Goal: Task Accomplishment & Management: Manage account settings

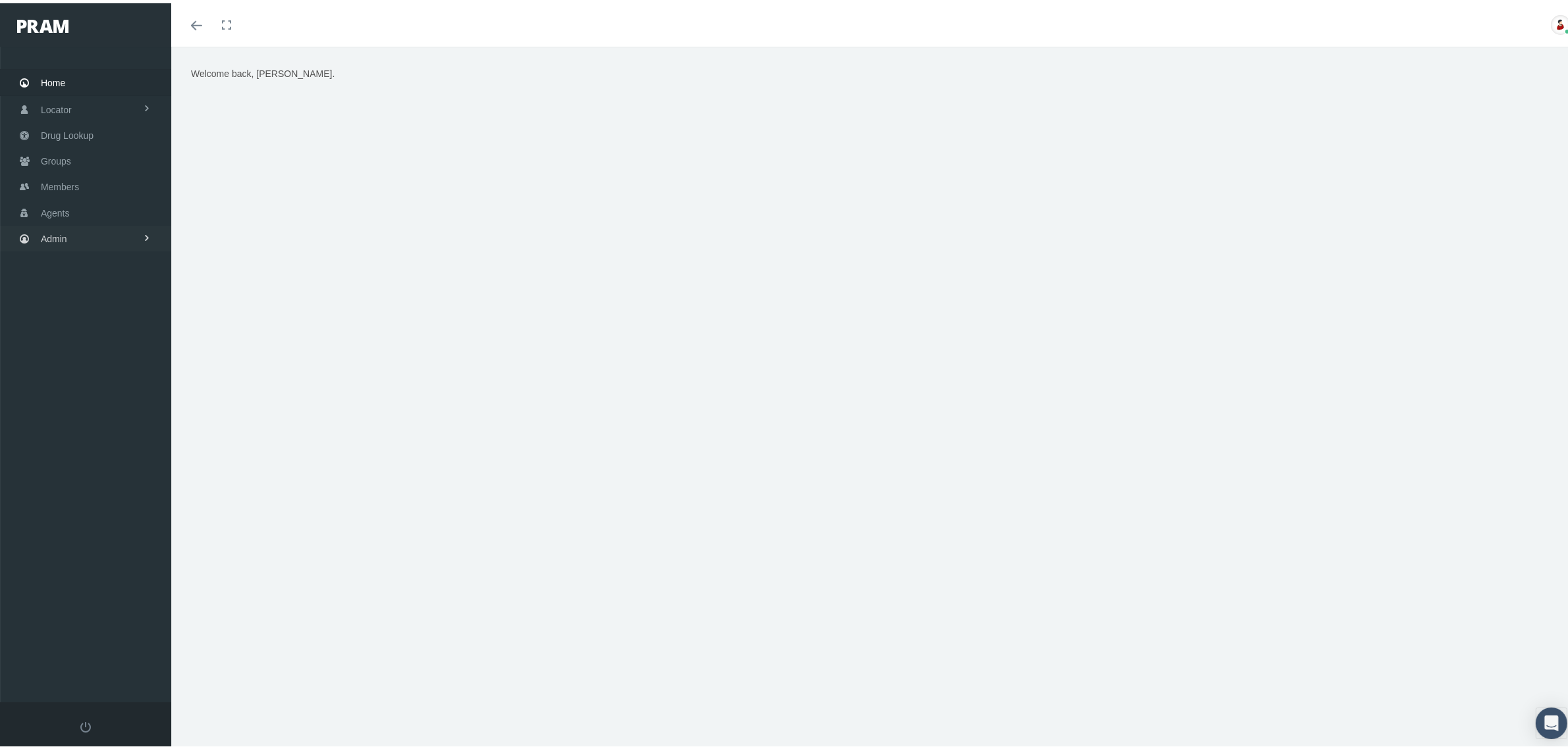
click at [147, 235] on span at bounding box center [147, 235] width 9 height 25
click at [94, 315] on link "Claims" at bounding box center [86, 313] width 171 height 23
click at [86, 334] on span "PBM Invoices" at bounding box center [80, 339] width 57 height 22
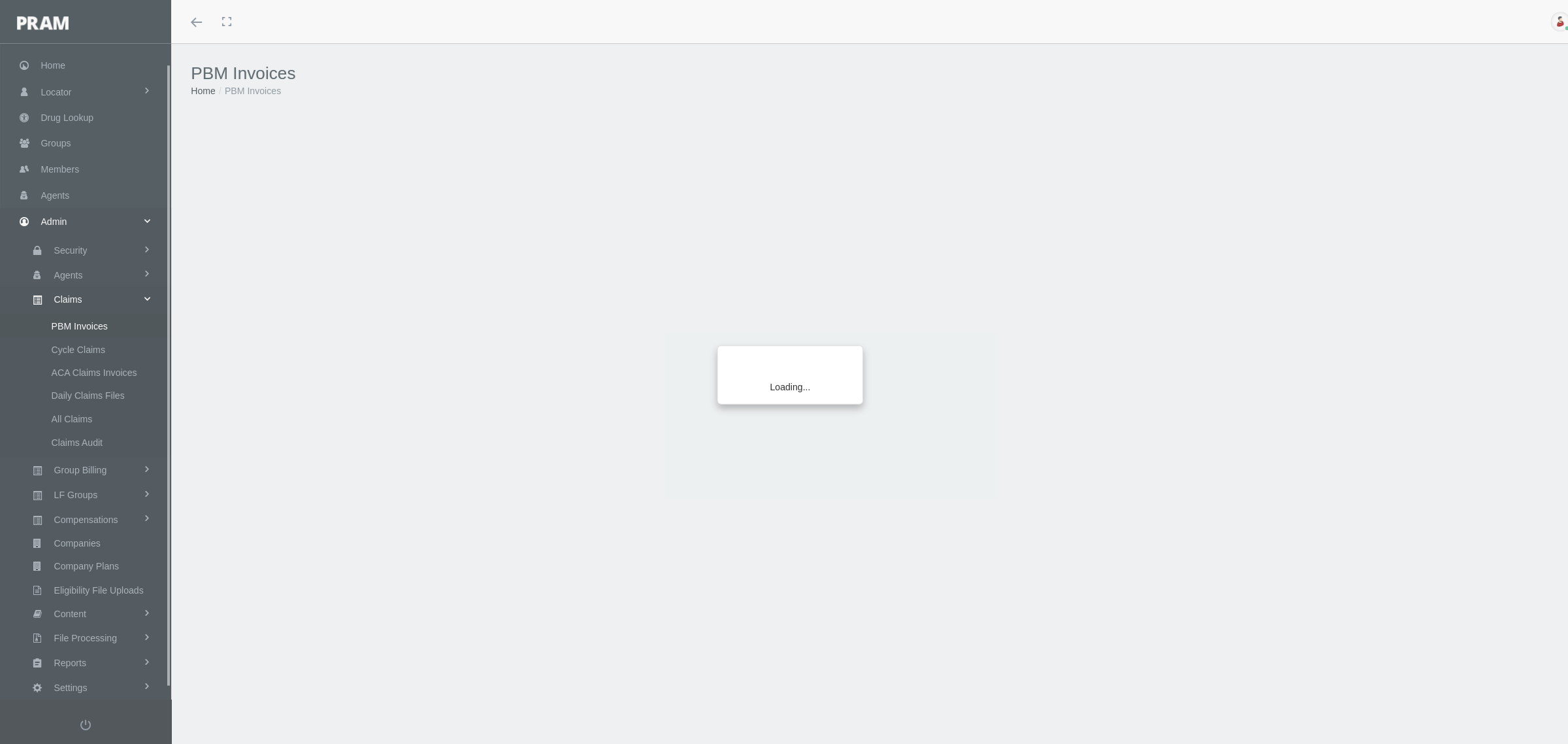
scroll to position [33, 0]
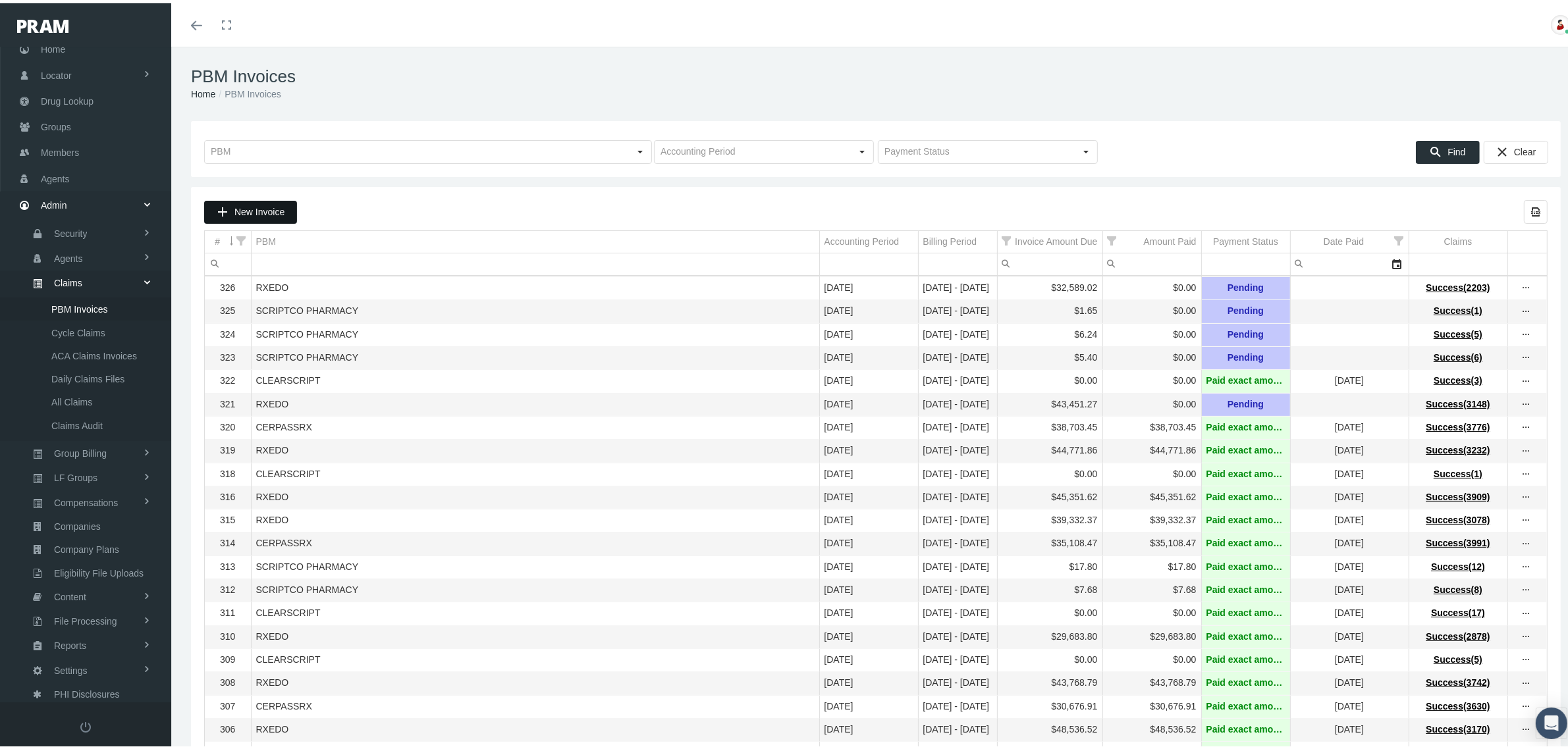
click at [235, 206] on span "New Invoice" at bounding box center [259, 209] width 50 height 11
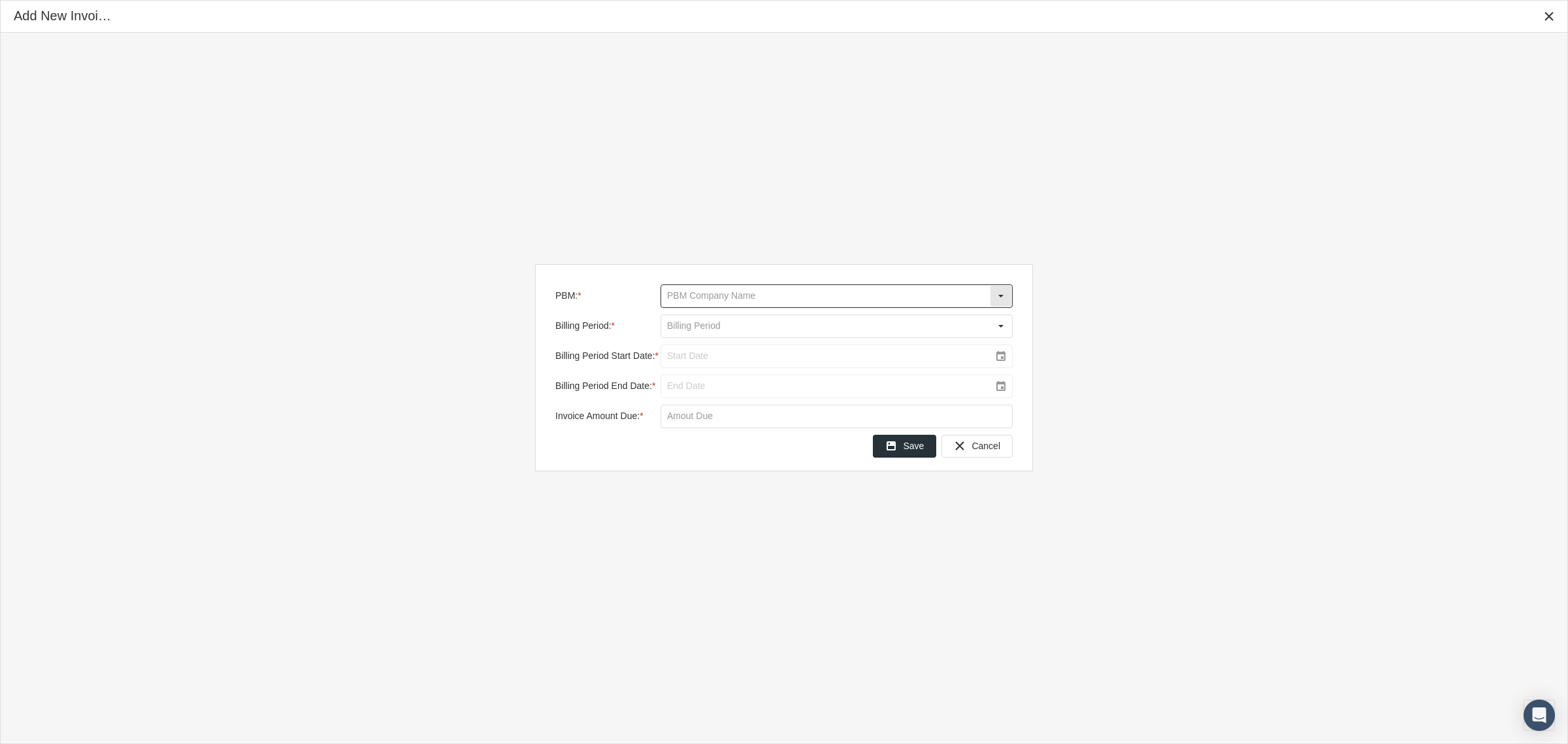
click at [782, 300] on input "PBM: *" at bounding box center [825, 296] width 329 height 22
click at [759, 314] on div "CERPASSRX" at bounding box center [836, 319] width 350 height 21
type input "CERPASSRX"
click at [759, 324] on input "Billing Period: *" at bounding box center [825, 326] width 329 height 22
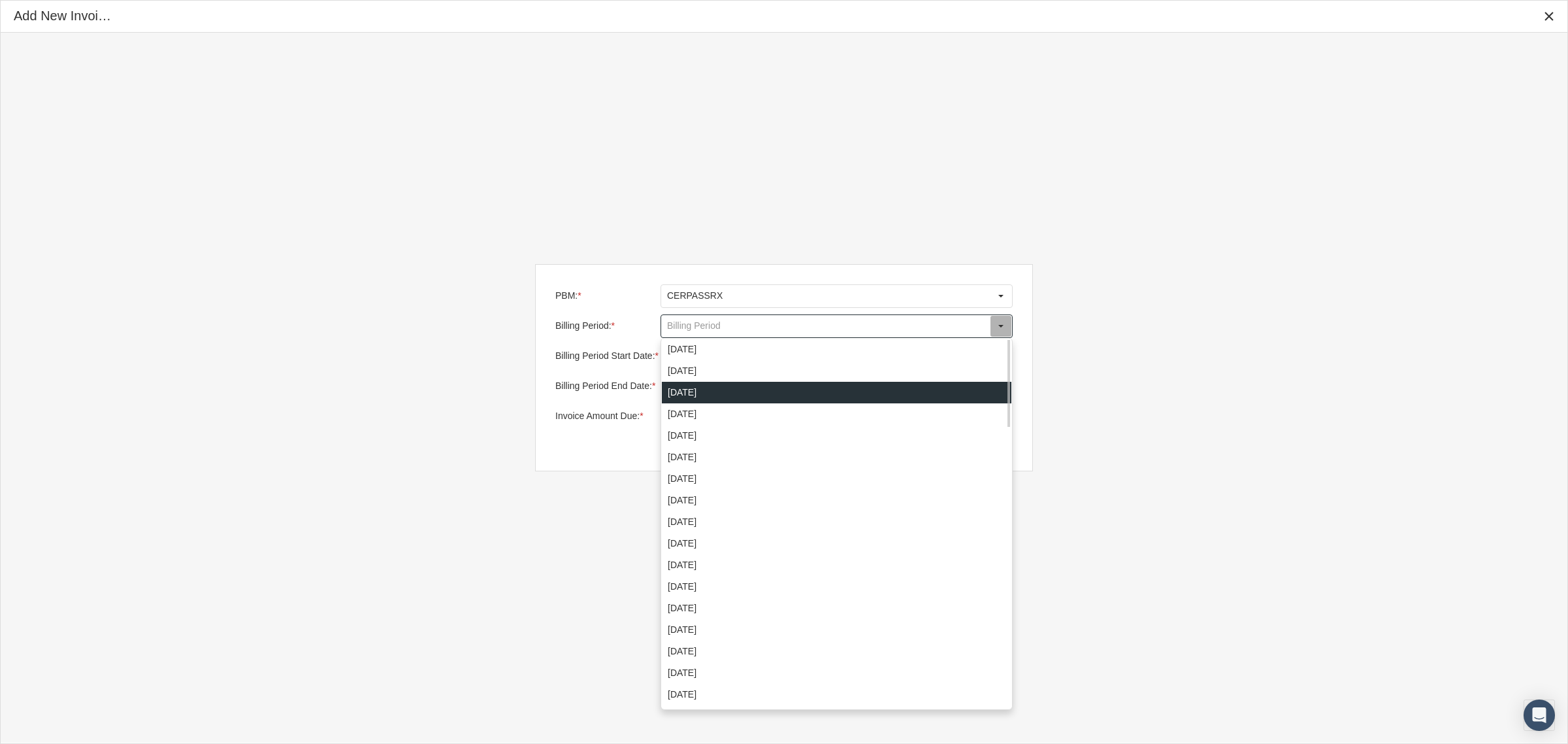
click at [743, 386] on div "September 2025" at bounding box center [836, 393] width 350 height 21
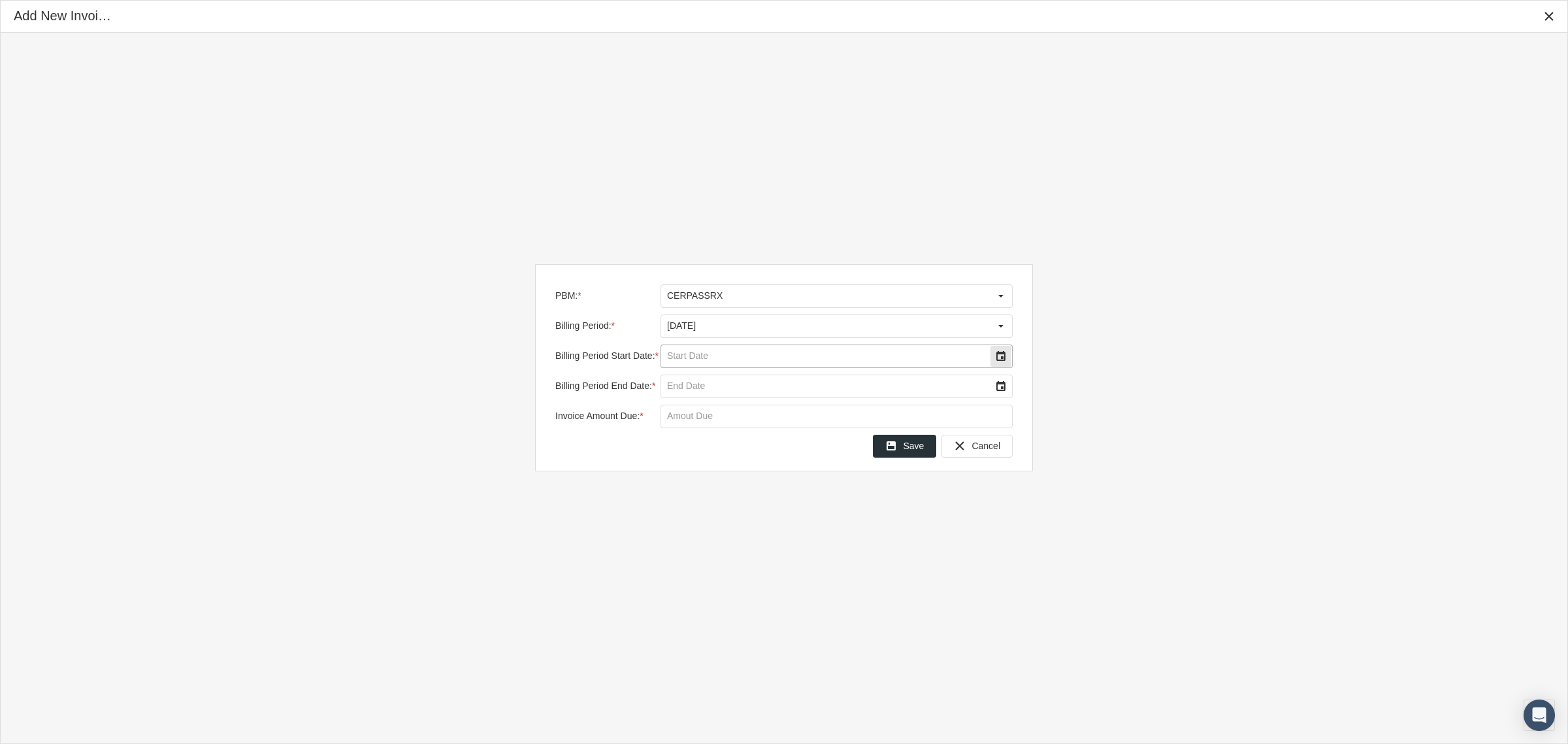
click at [1000, 357] on div "Select" at bounding box center [1000, 356] width 21 height 21
click at [737, 488] on span "16" at bounding box center [740, 484] width 11 height 11
click at [998, 385] on div "Select" at bounding box center [1000, 386] width 21 height 21
click at [743, 557] on span "30" at bounding box center [740, 556] width 11 height 11
click at [795, 425] on input "Invoice Amount Due: *" at bounding box center [836, 416] width 351 height 22
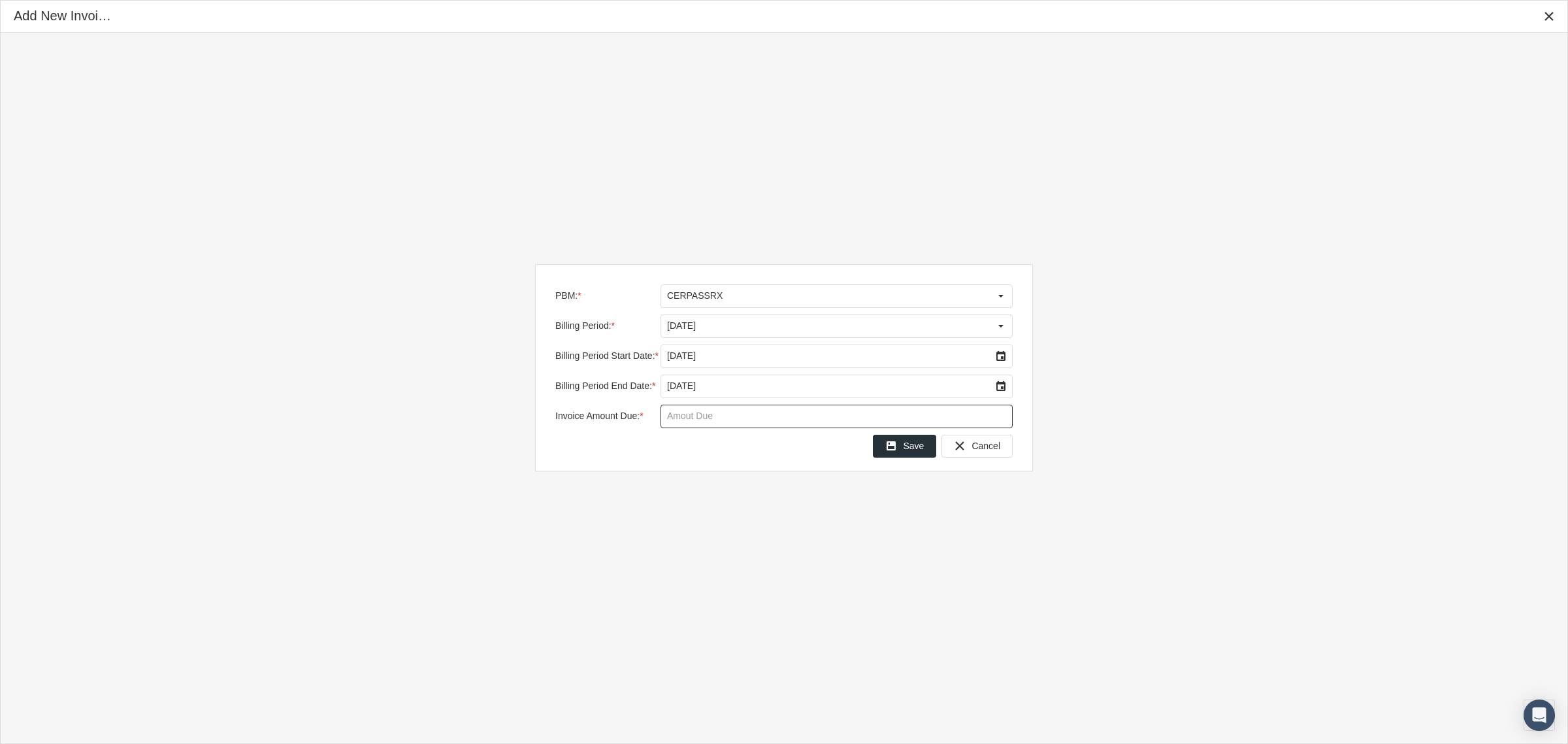
paste input "$ 47,696.54"
type input "$ 47,696.54"
click at [916, 451] on span "Save" at bounding box center [913, 446] width 21 height 11
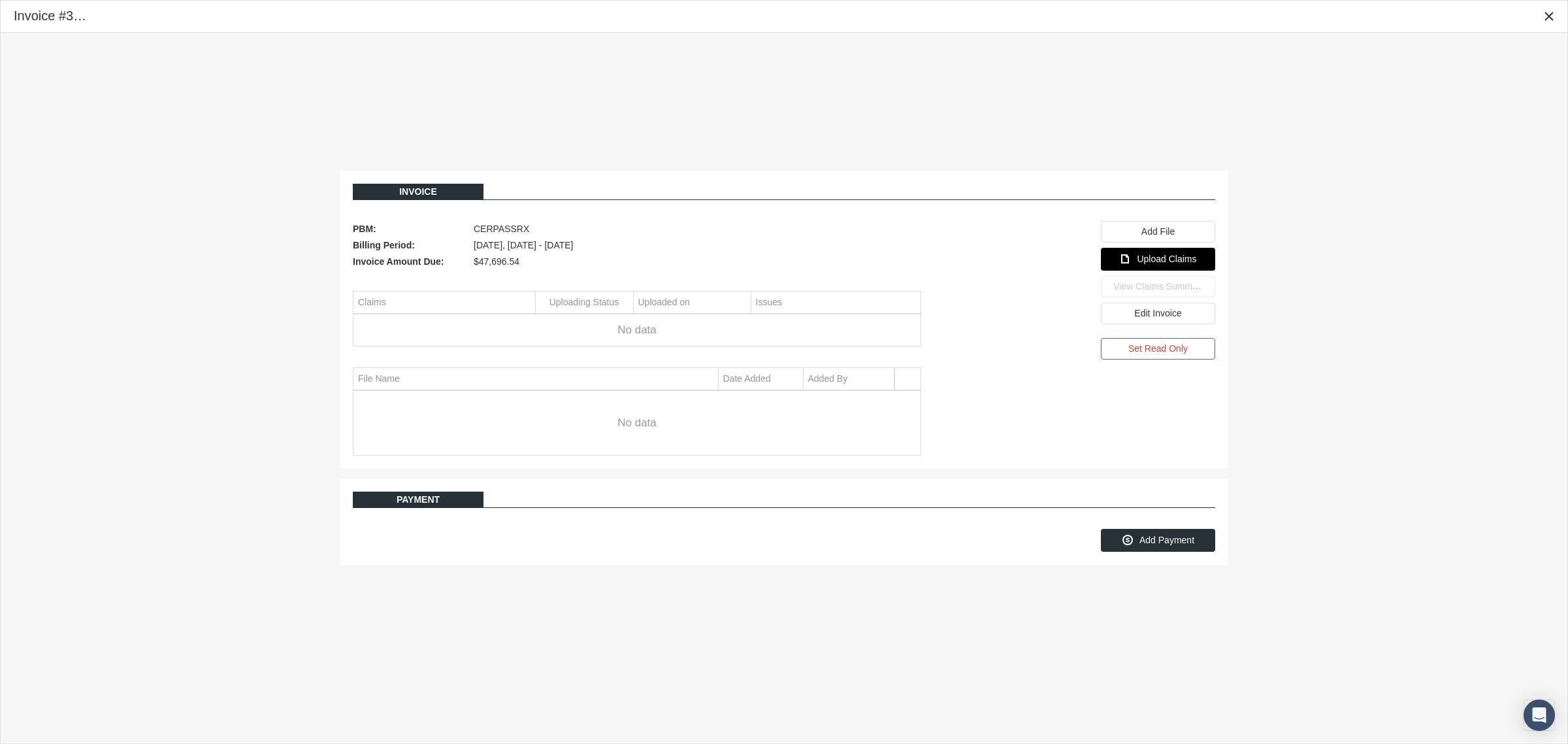
click at [1158, 257] on span "Upload Claims" at bounding box center [1167, 259] width 60 height 11
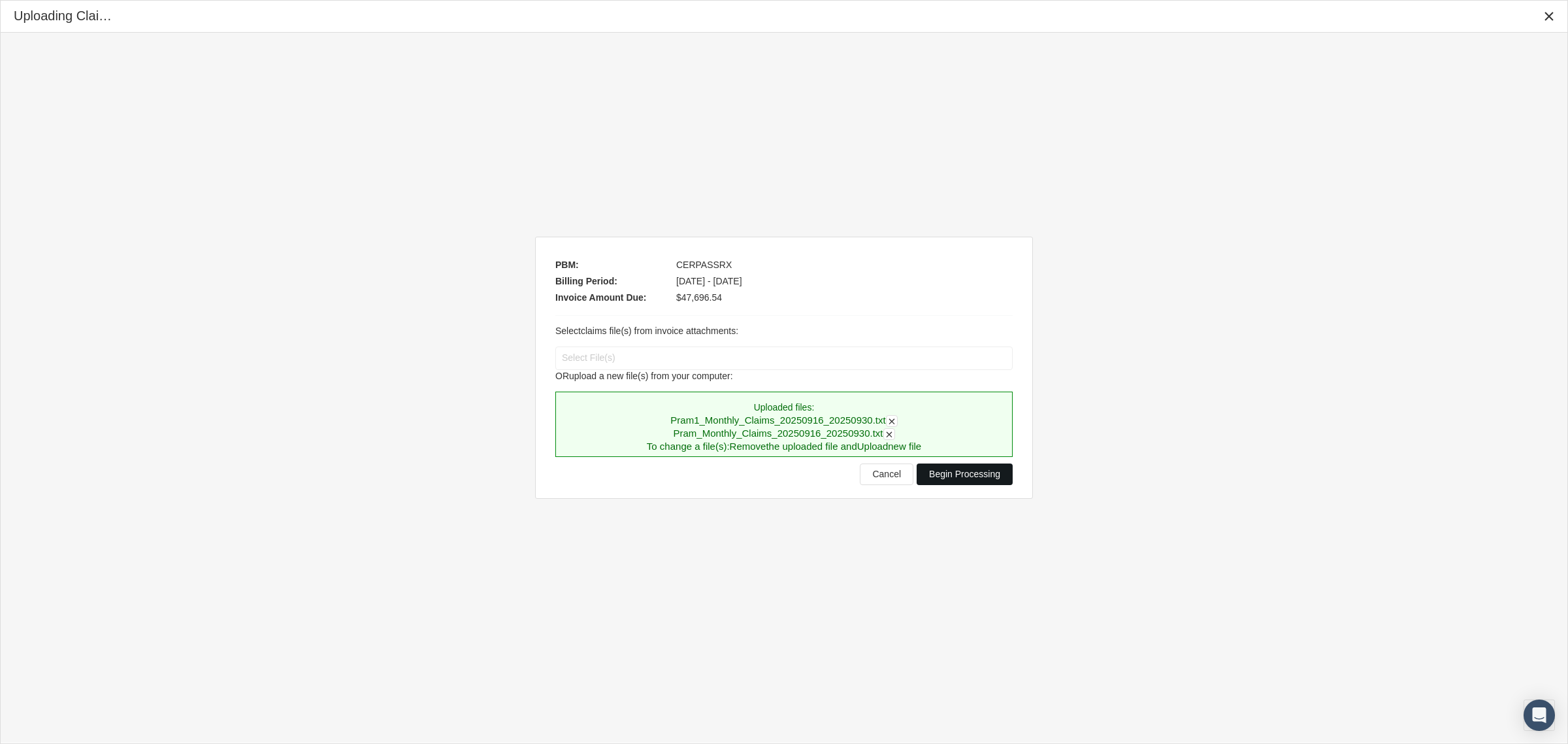
click at [975, 472] on span "Begin Processing" at bounding box center [965, 474] width 71 height 11
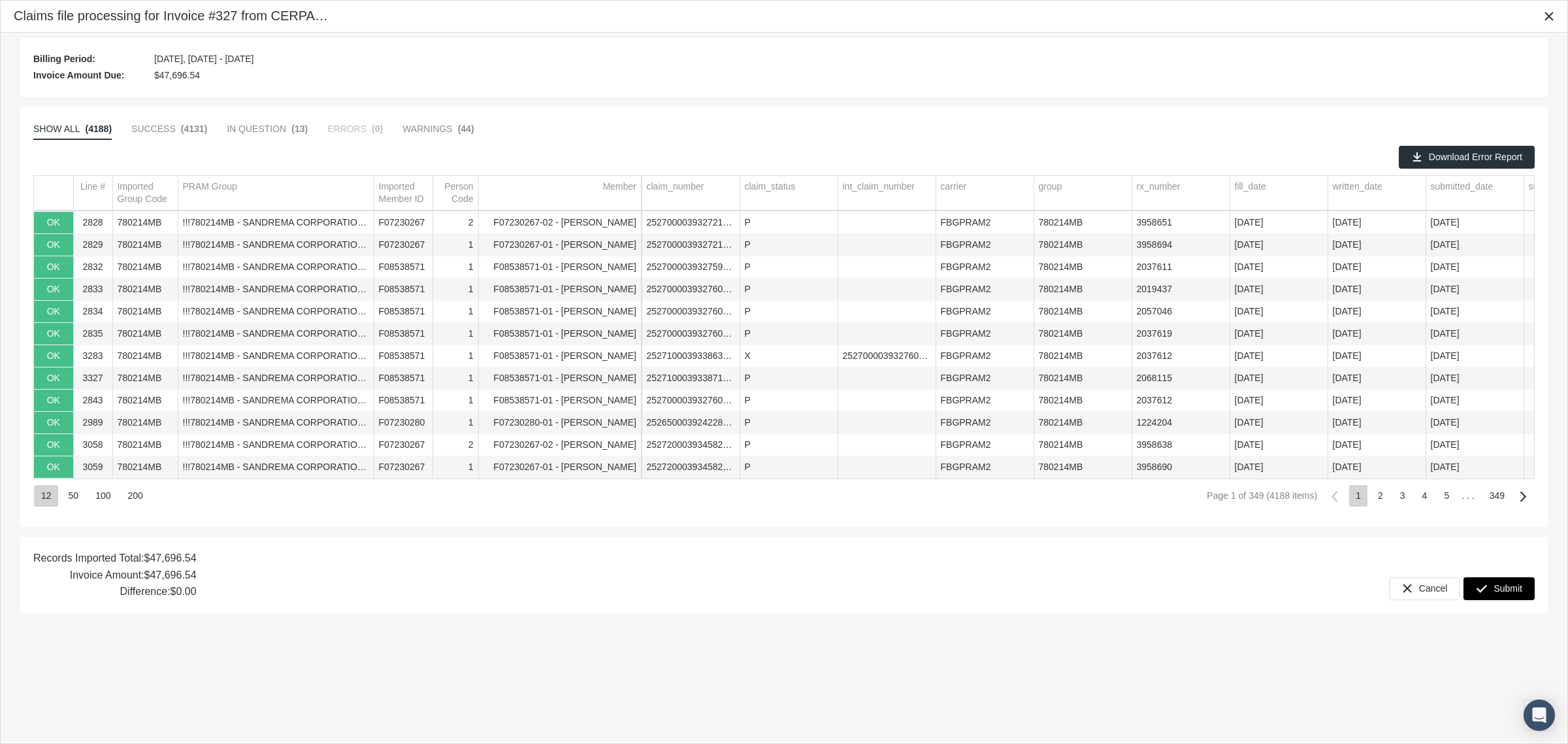
click at [1498, 586] on span "Submit" at bounding box center [1508, 589] width 29 height 11
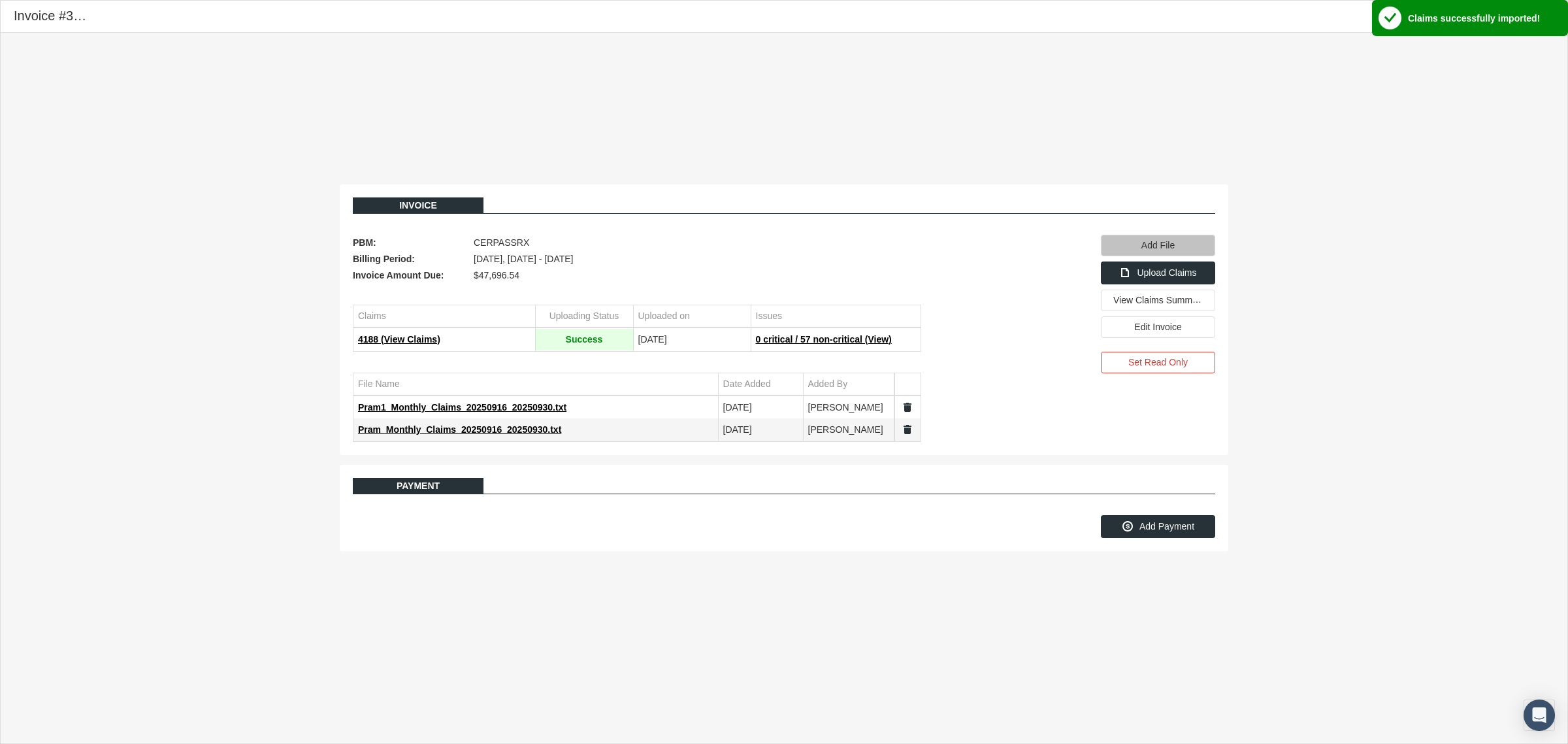
click at [1164, 243] on span "Add File" at bounding box center [1158, 245] width 33 height 11
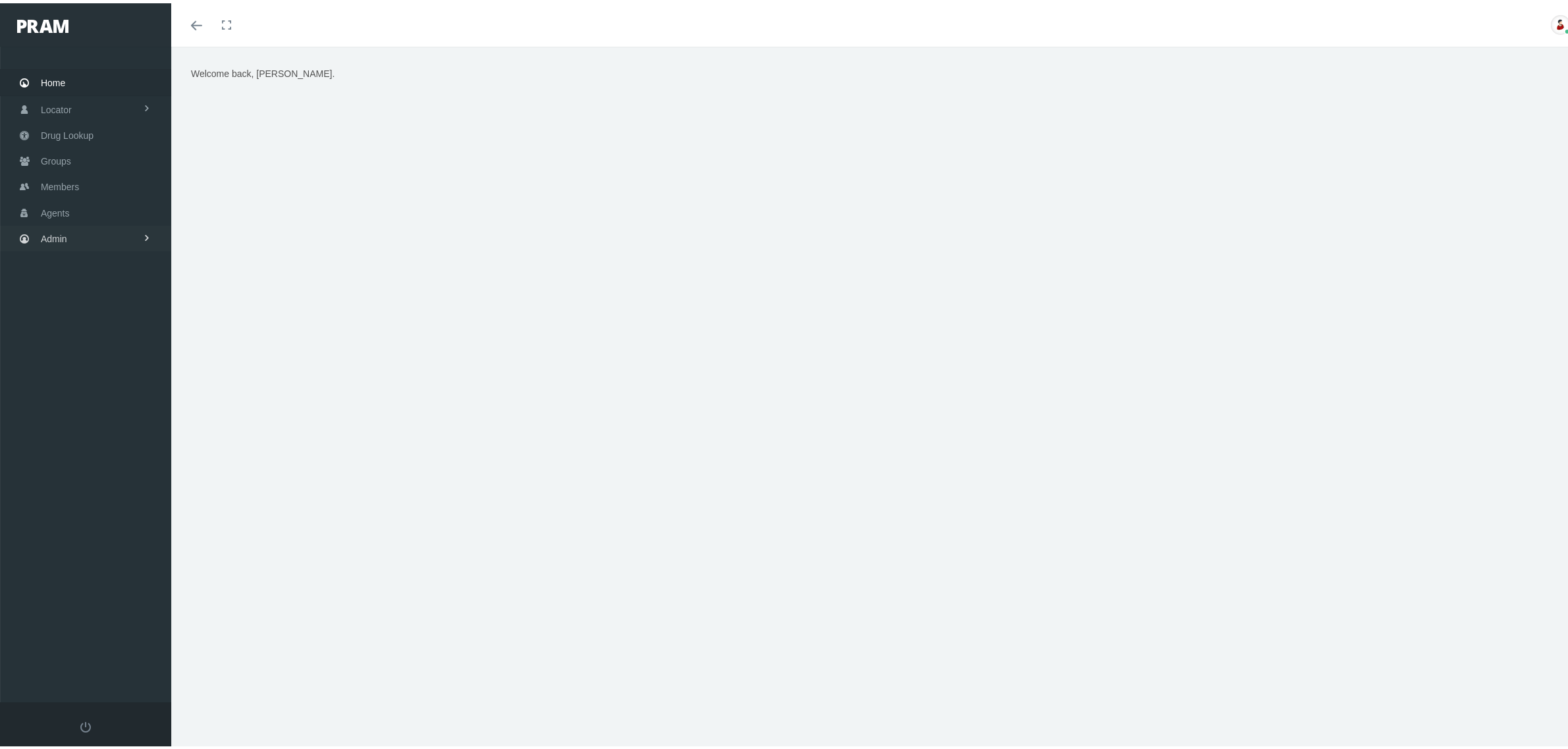
click at [113, 232] on link "Admin" at bounding box center [86, 235] width 171 height 25
click at [90, 475] on link "Content" at bounding box center [86, 481] width 171 height 23
click at [91, 520] on span "Pharmacy Network" at bounding box center [90, 531] width 78 height 22
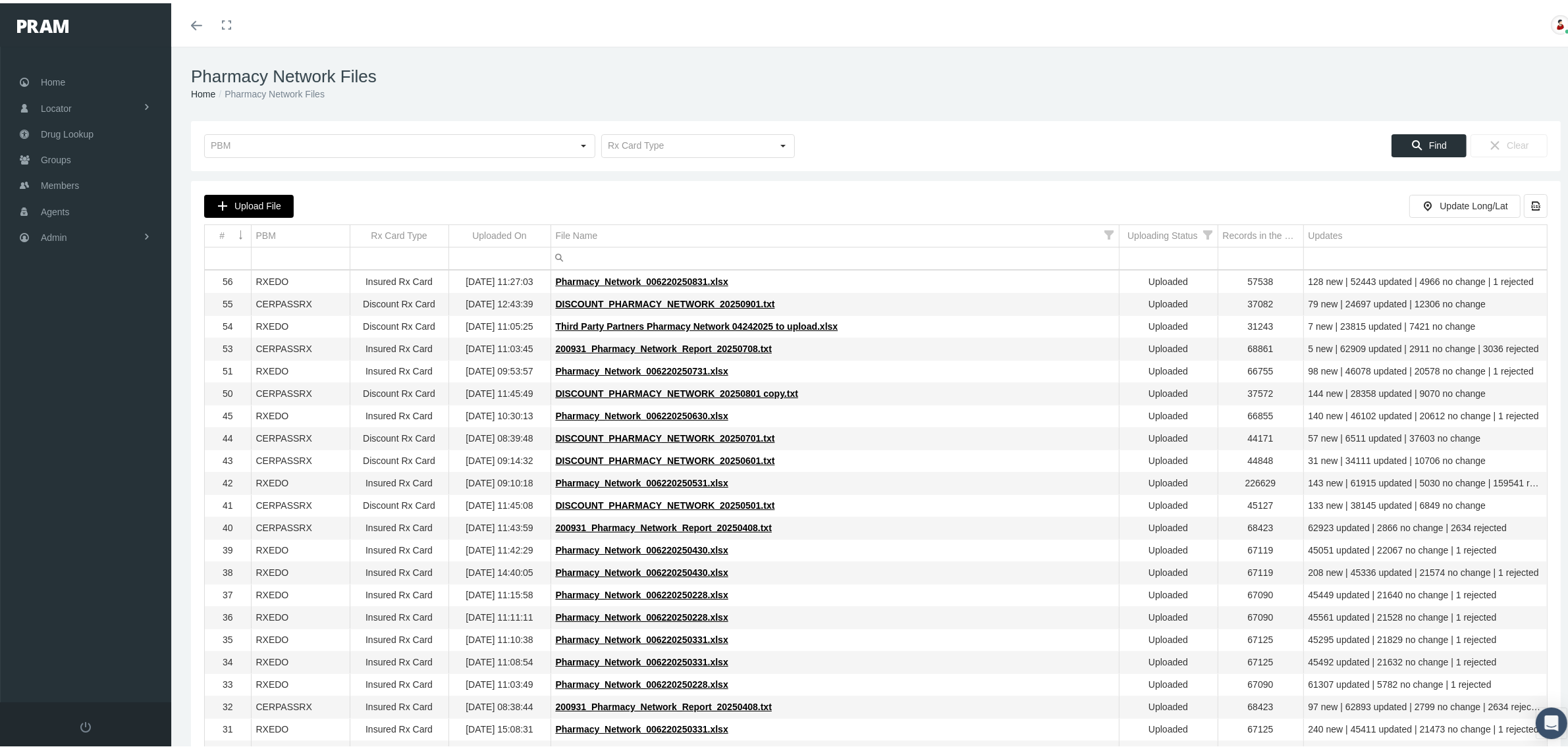
click at [239, 203] on span "Upload File" at bounding box center [258, 203] width 47 height 11
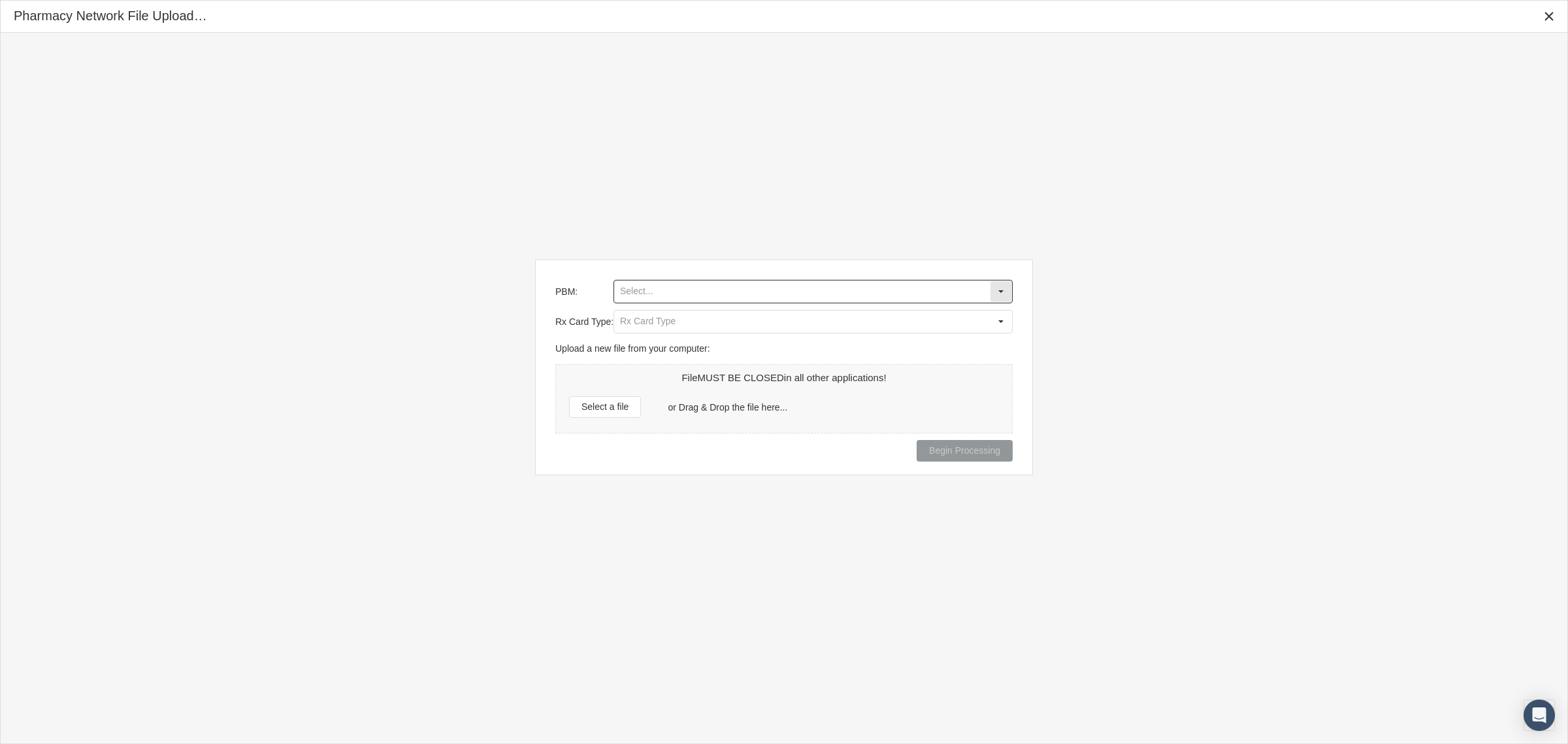
click at [684, 288] on input "PBM:" at bounding box center [802, 291] width 376 height 22
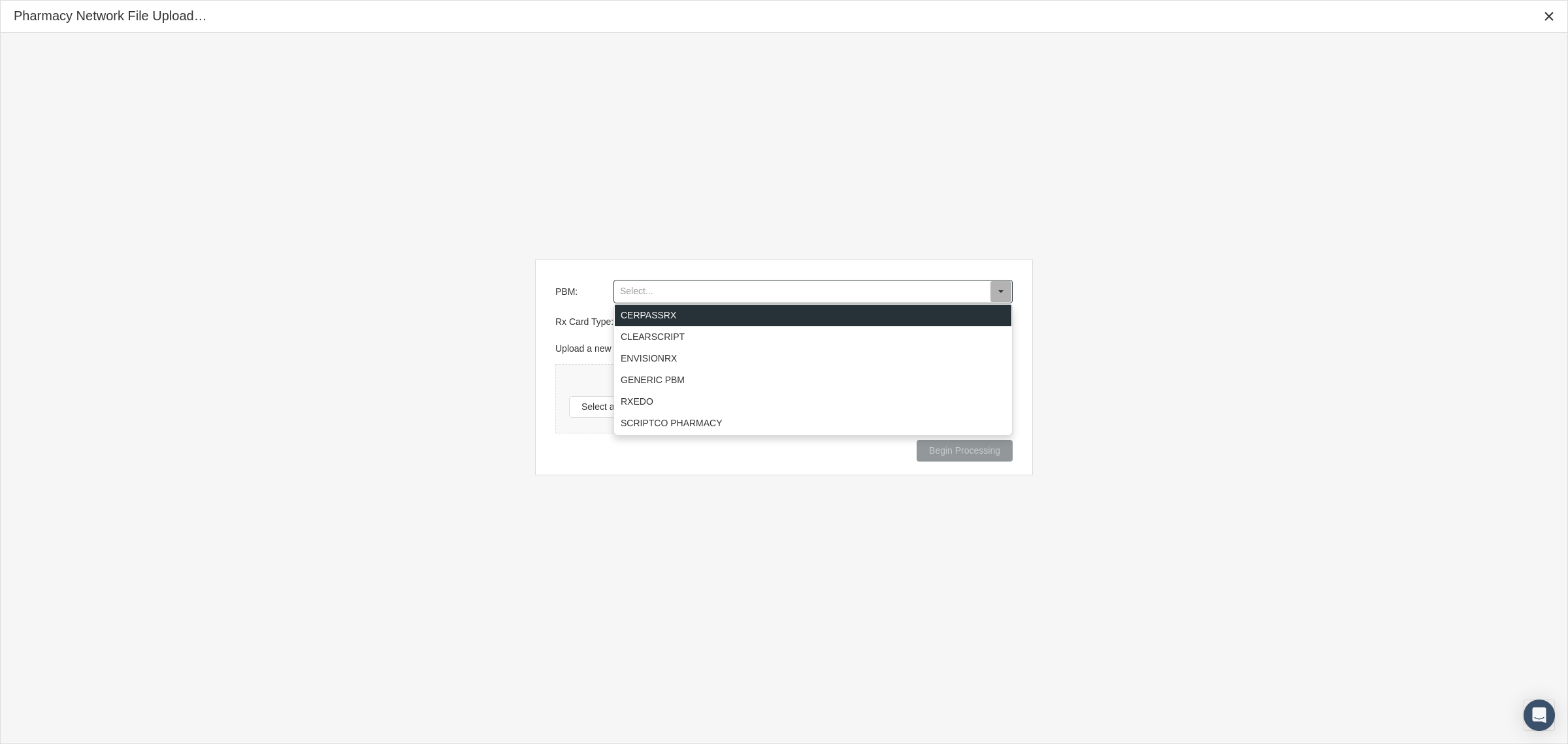
click at [684, 315] on div "CERPASSRX" at bounding box center [813, 316] width 397 height 21
type input "CERPASSRX"
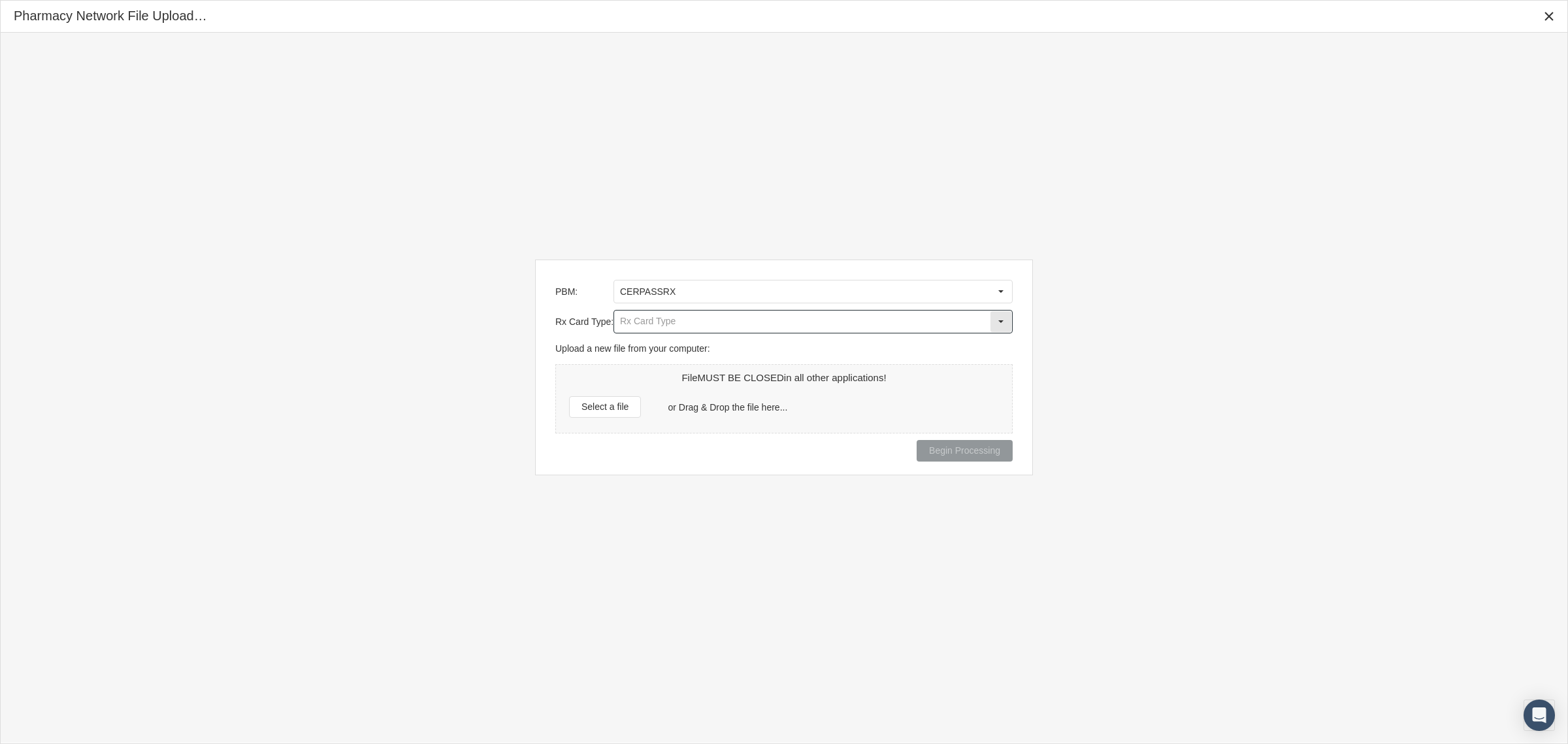
click at [690, 317] on input "Rx Card Type:" at bounding box center [802, 322] width 376 height 22
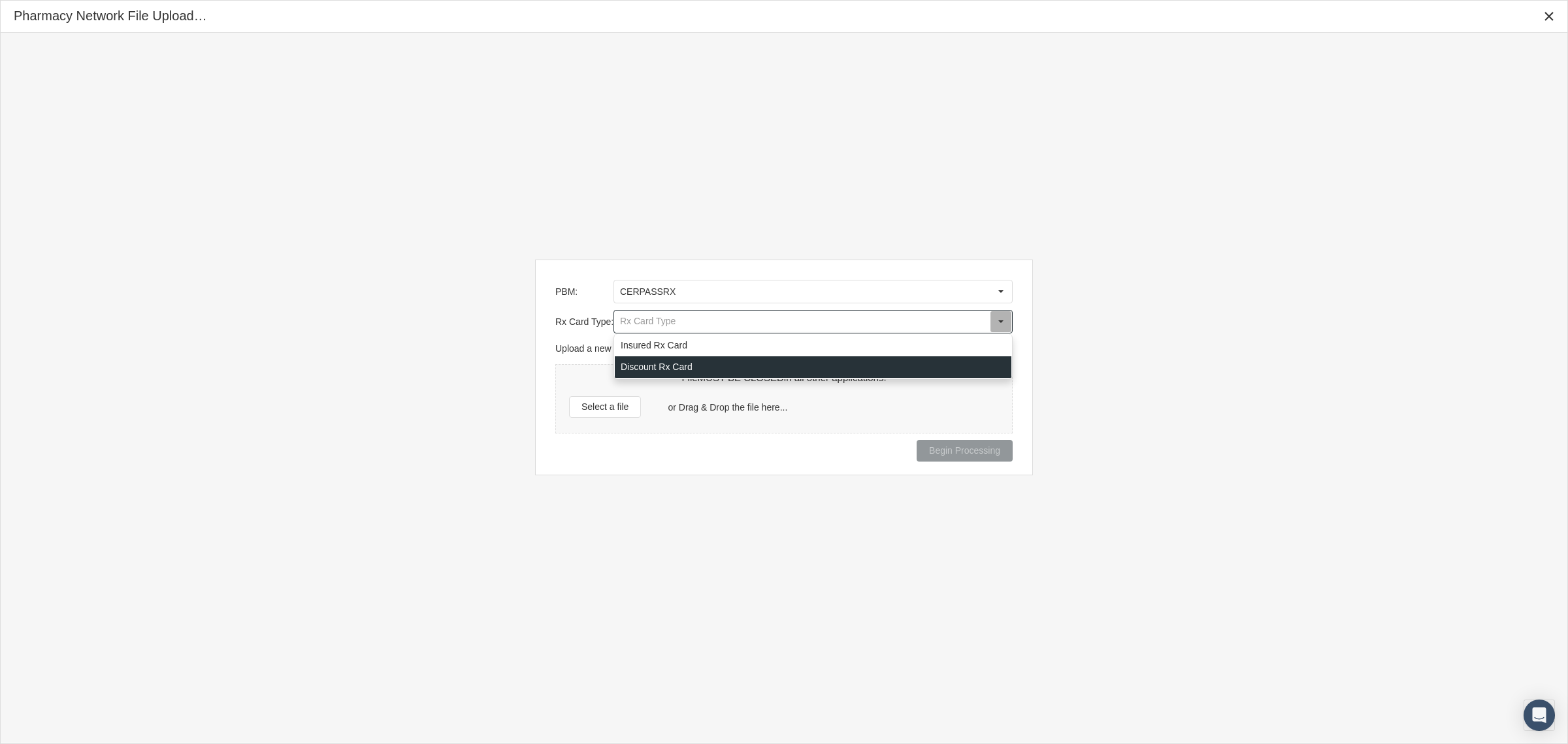
click at [685, 365] on div "Discount Rx Card" at bounding box center [813, 367] width 397 height 21
type input "Discount Rx Card"
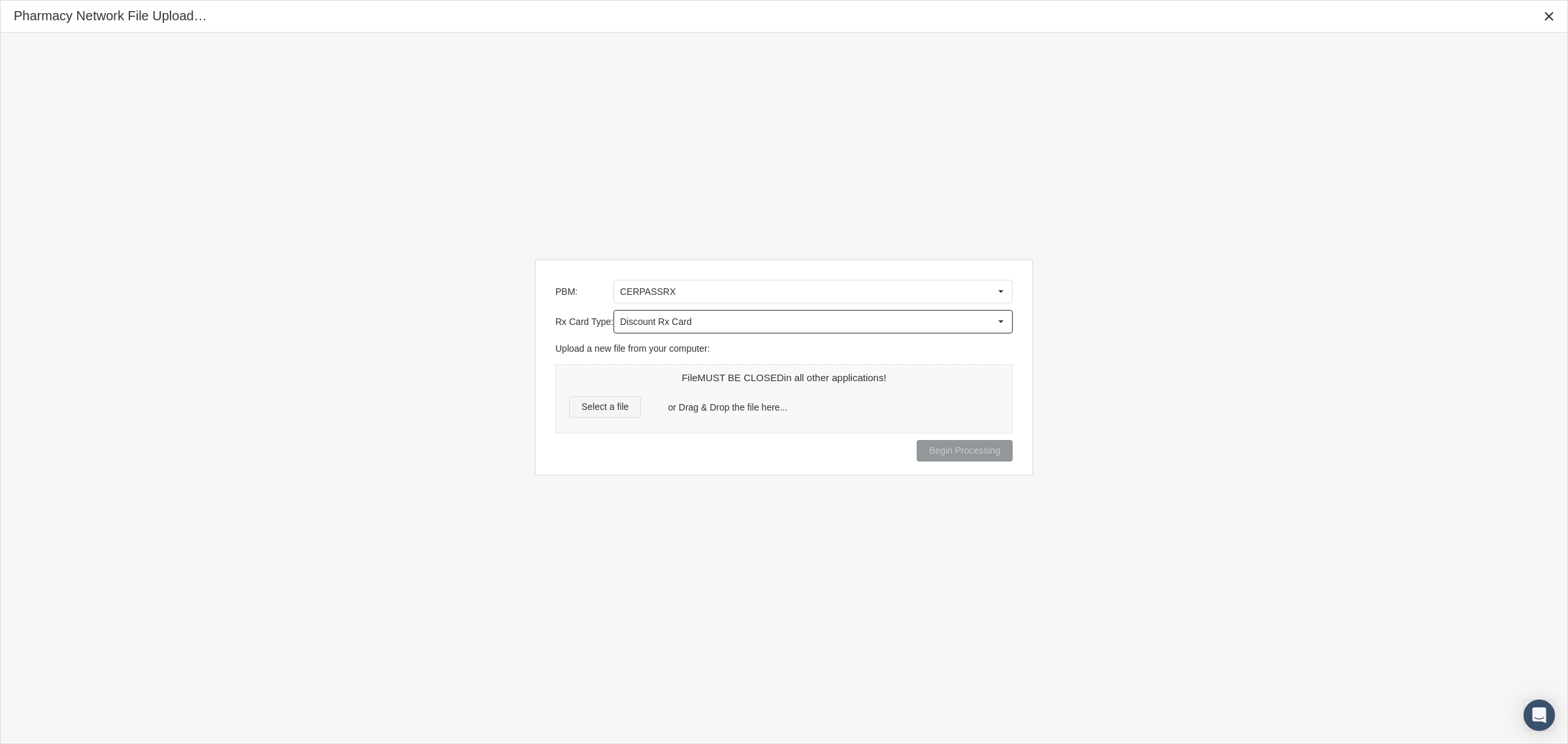
click at [627, 406] on span "Select a file" at bounding box center [605, 407] width 47 height 11
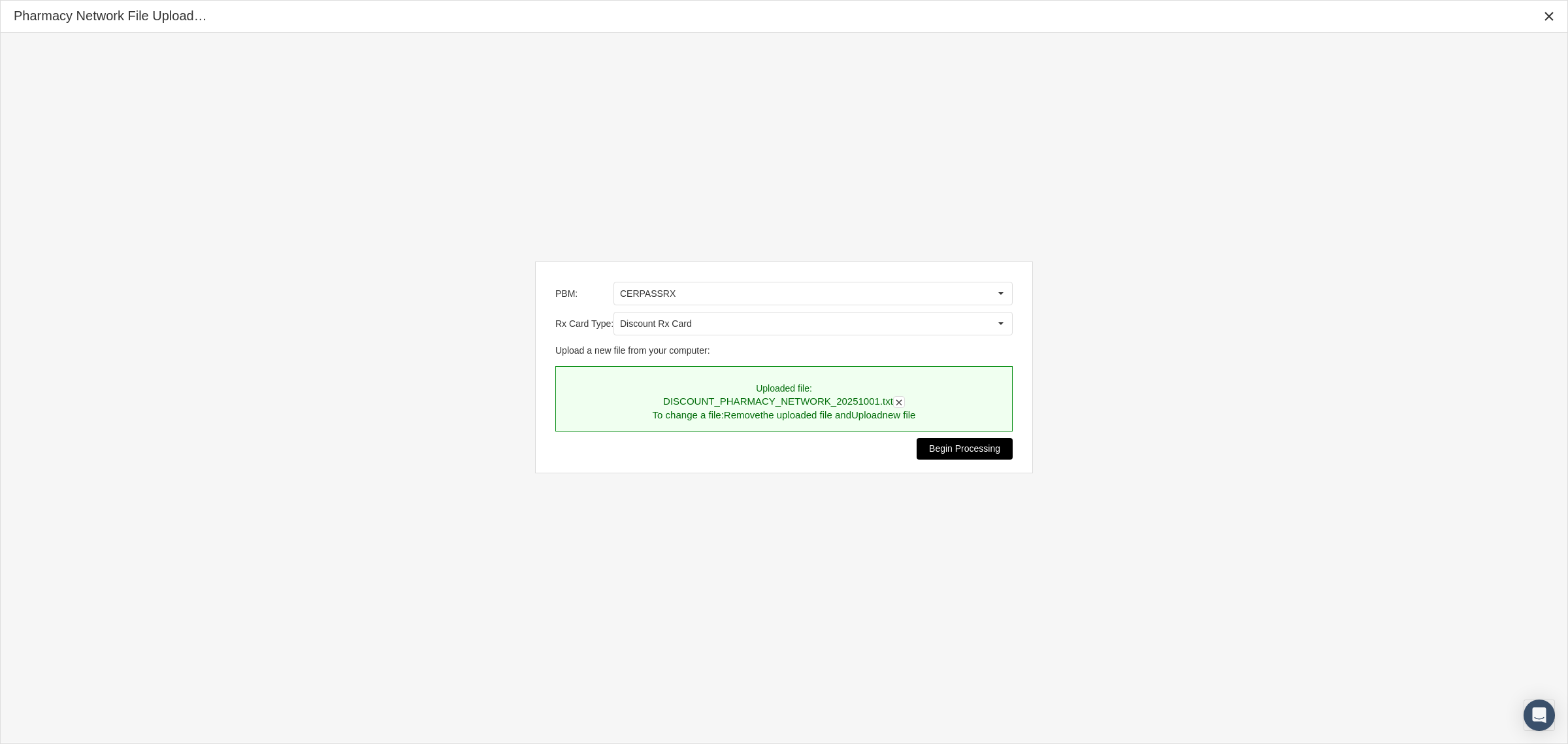
click at [959, 454] on span "Begin Processing" at bounding box center [965, 448] width 71 height 11
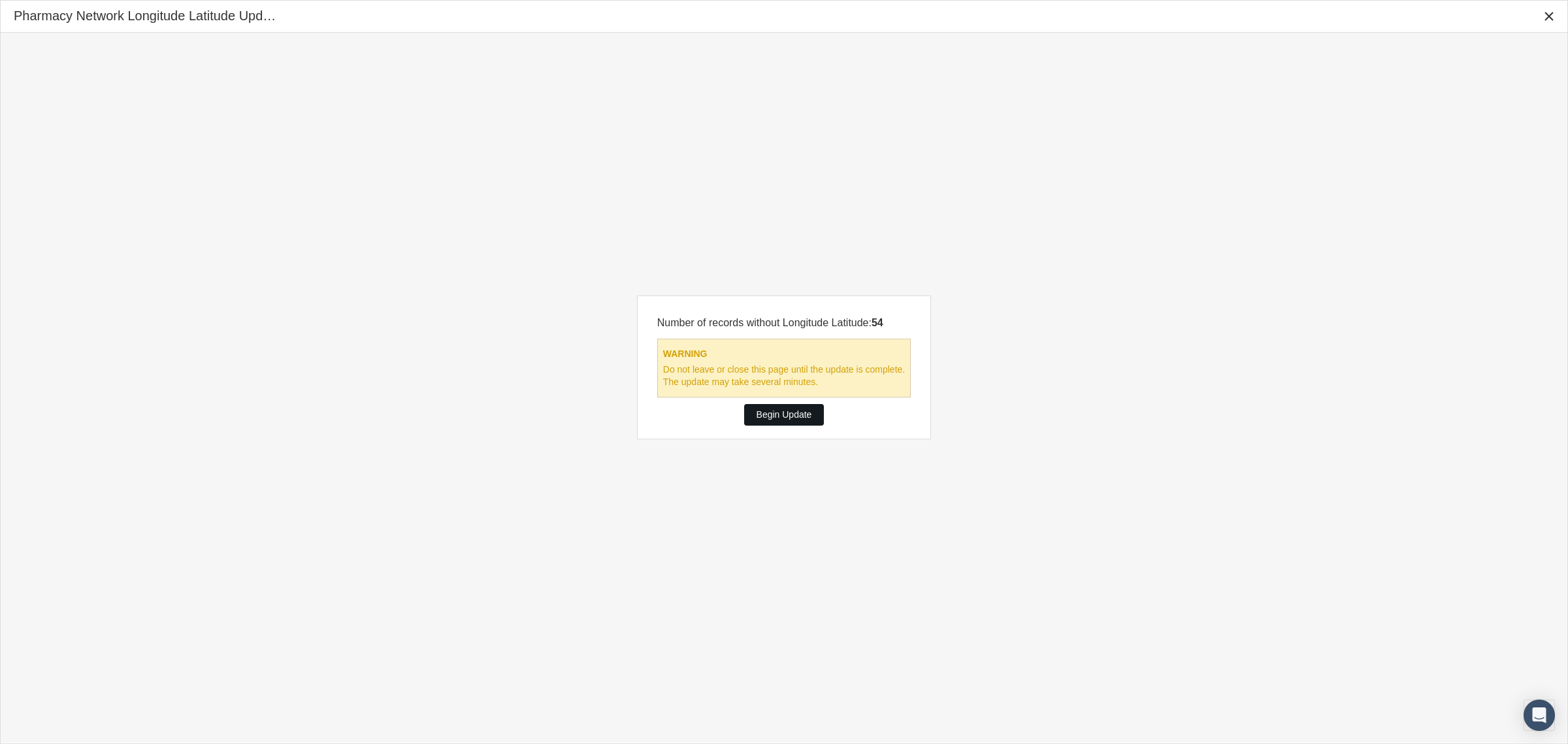
click at [809, 418] on span "Begin Update" at bounding box center [785, 415] width 56 height 11
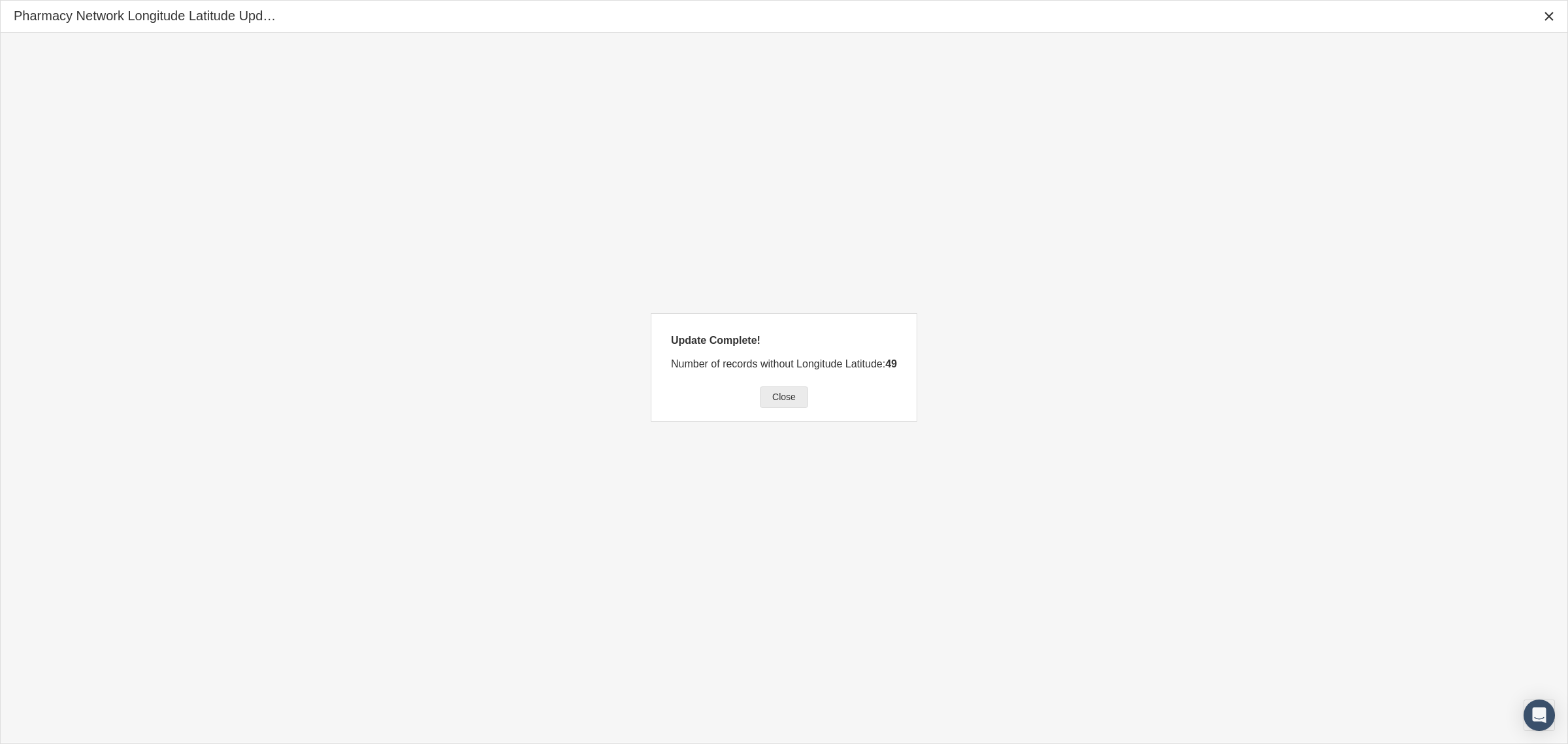
click at [796, 400] on div "Close" at bounding box center [784, 397] width 47 height 21
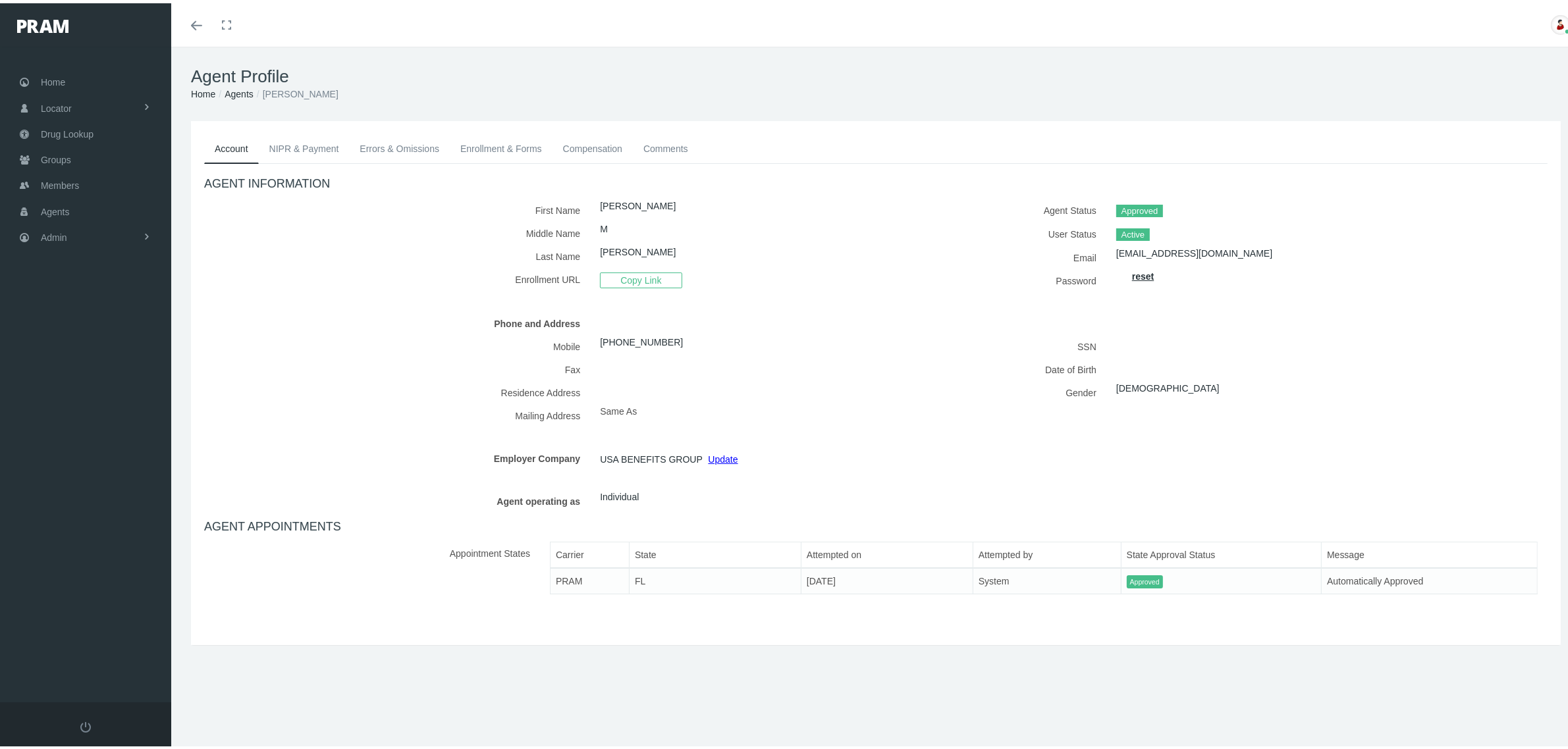
click at [366, 87] on ol "Home Agents JACQUELYNE Cassella" at bounding box center [875, 91] width 1369 height 15
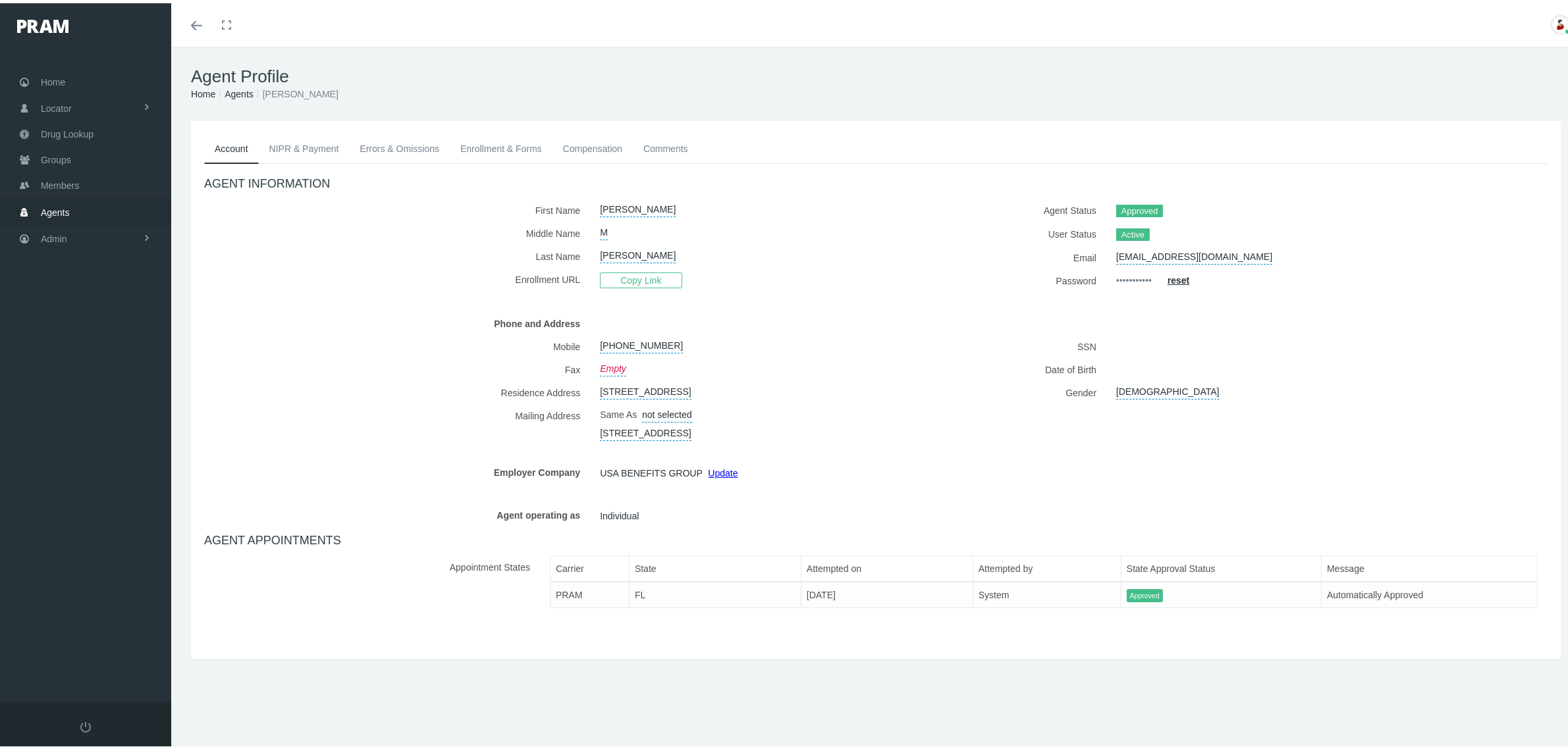
click at [366, 87] on ol "Home Agents JACQUELYNE Cassella" at bounding box center [875, 91] width 1369 height 15
click at [338, 94] on li "[PERSON_NAME]" at bounding box center [296, 91] width 85 height 15
copy li "[PERSON_NAME]"
click at [54, 202] on span "Agents" at bounding box center [55, 209] width 29 height 25
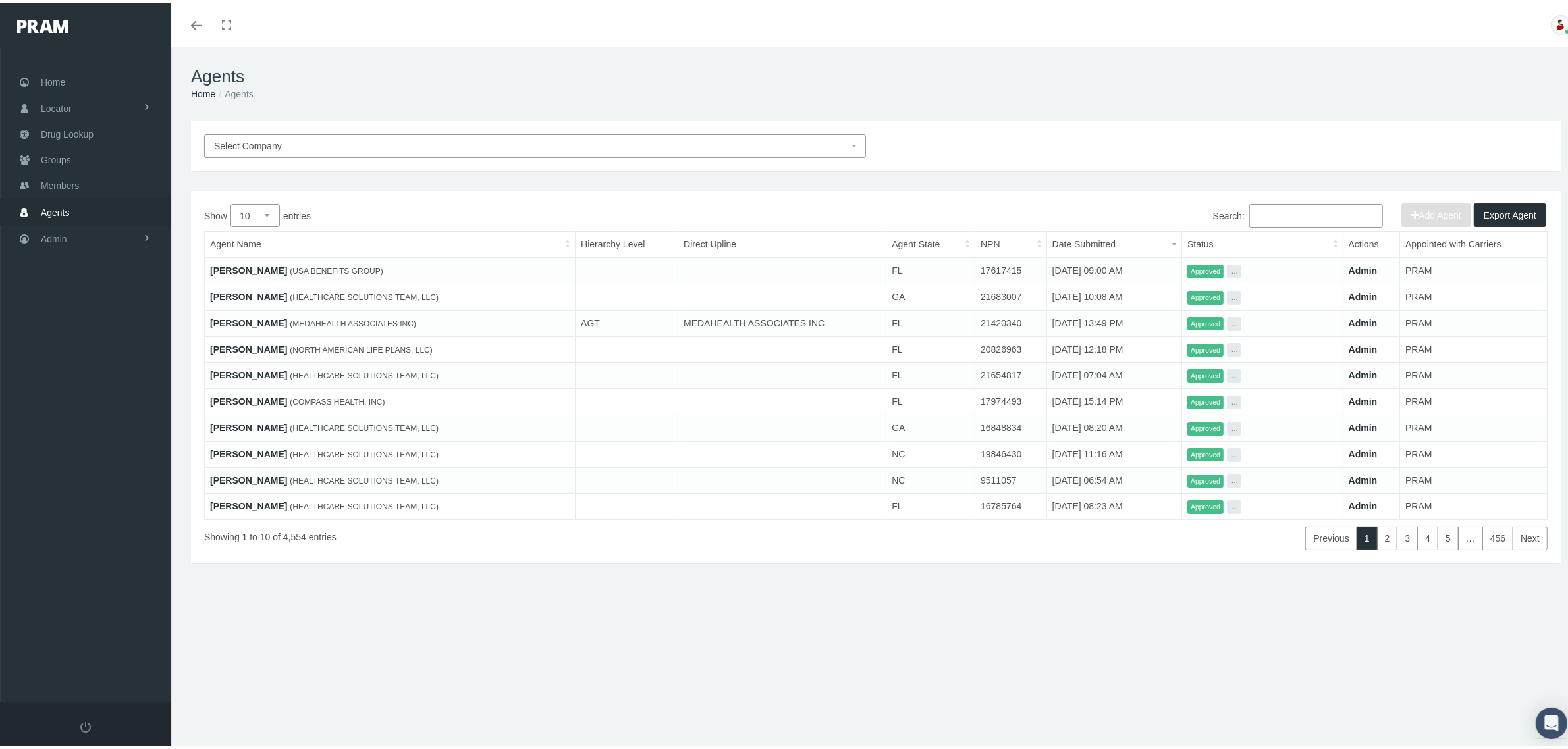
click at [1311, 211] on input "Search:" at bounding box center [1316, 212] width 134 height 23
paste input "[PERSON_NAME]"
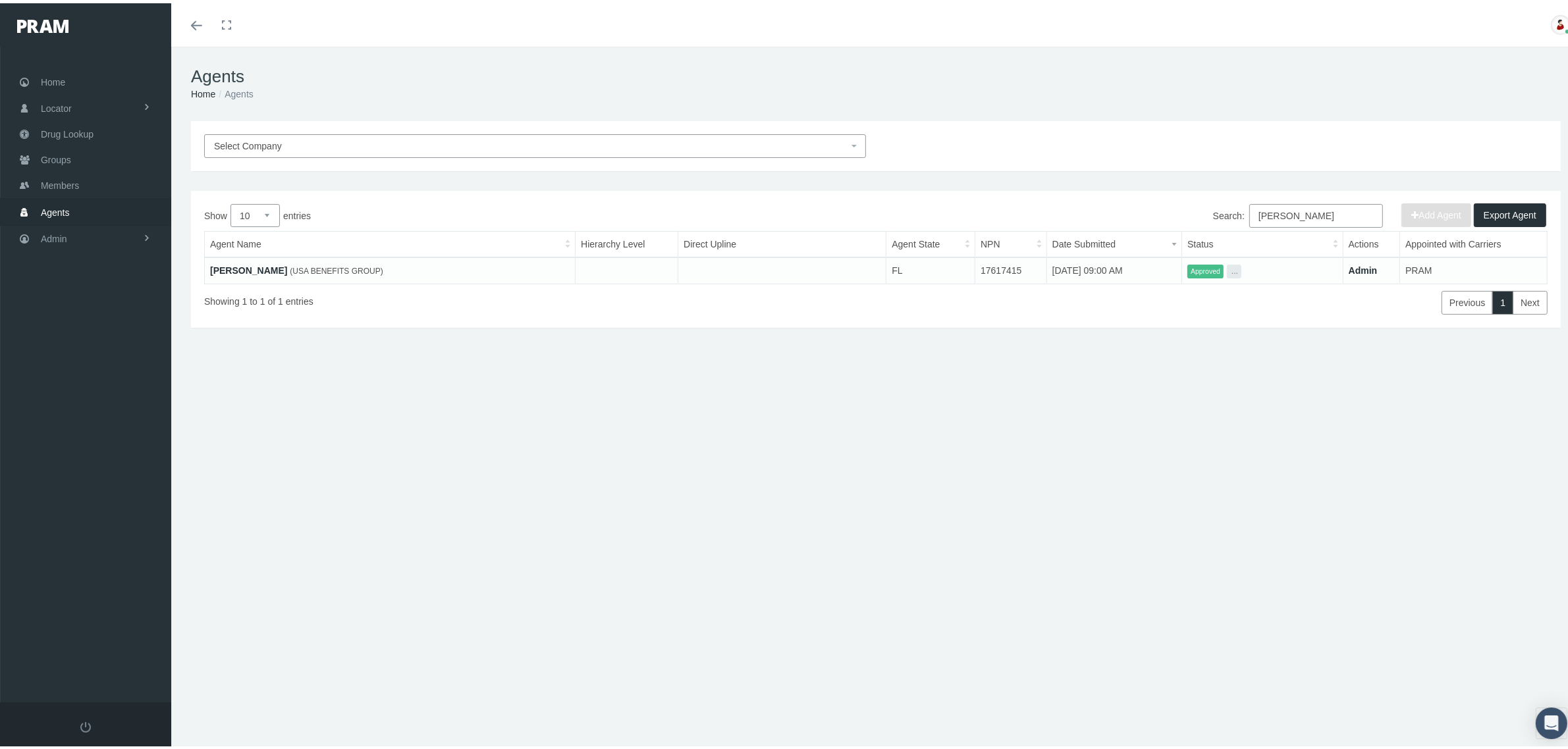
type input "[PERSON_NAME]"
click at [1227, 271] on button "..." at bounding box center [1234, 268] width 15 height 14
click at [1238, 313] on link "On Hold" at bounding box center [1264, 317] width 90 height 17
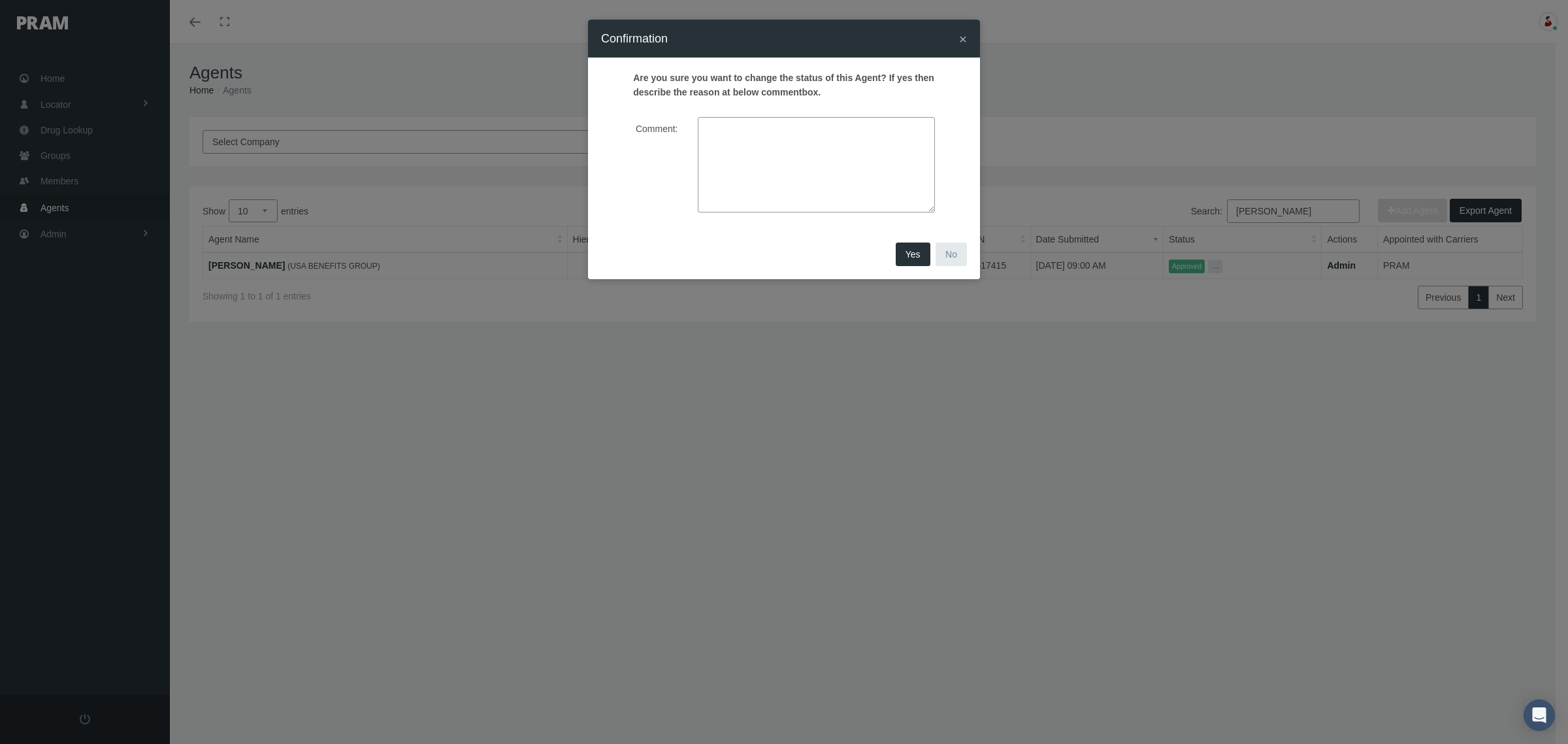
click at [910, 197] on textarea "Comment:" at bounding box center [816, 165] width 237 height 96
click at [894, 161] on textarea "[PERSON_NAME]'s request on [DATE]." at bounding box center [816, 165] width 237 height 96
type textarea "[PERSON_NAME]'s instructions on [DATE] coming directly from agent."
click at [915, 254] on span "Yes" at bounding box center [913, 254] width 15 height 11
